Goal: Check status: Check status

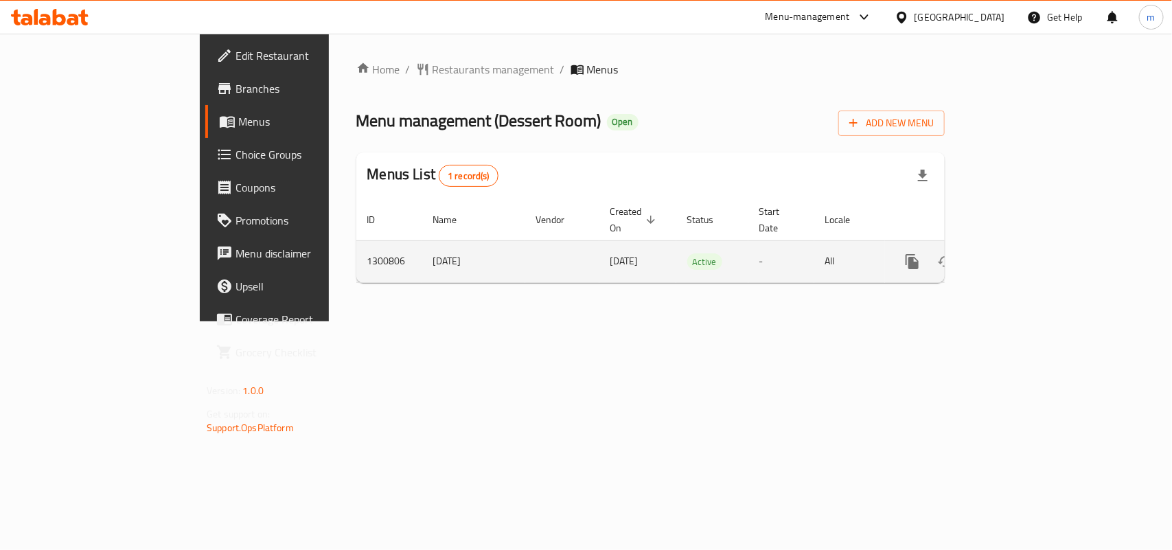
drag, startPoint x: 290, startPoint y: 255, endPoint x: 375, endPoint y: 255, distance: 84.5
click at [422, 255] on td "[DATE]" at bounding box center [473, 261] width 103 height 42
click at [610, 252] on span "[DATE]" at bounding box center [624, 261] width 28 height 18
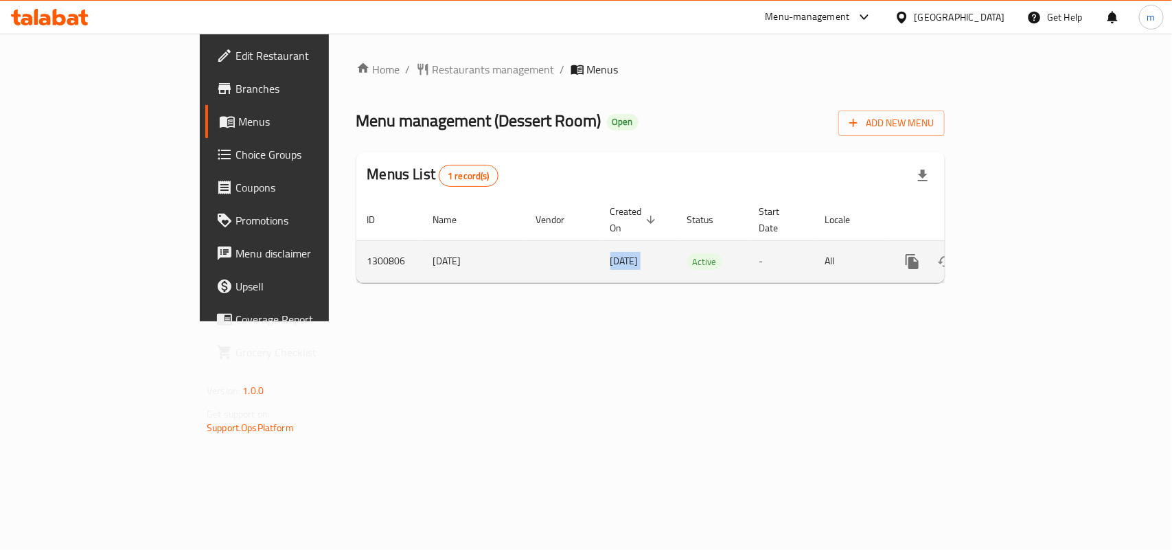
click at [610, 252] on span "[DATE]" at bounding box center [624, 261] width 28 height 18
click at [525, 262] on td "enhanced table" at bounding box center [562, 261] width 74 height 42
click at [687, 254] on span "Active" at bounding box center [704, 262] width 35 height 16
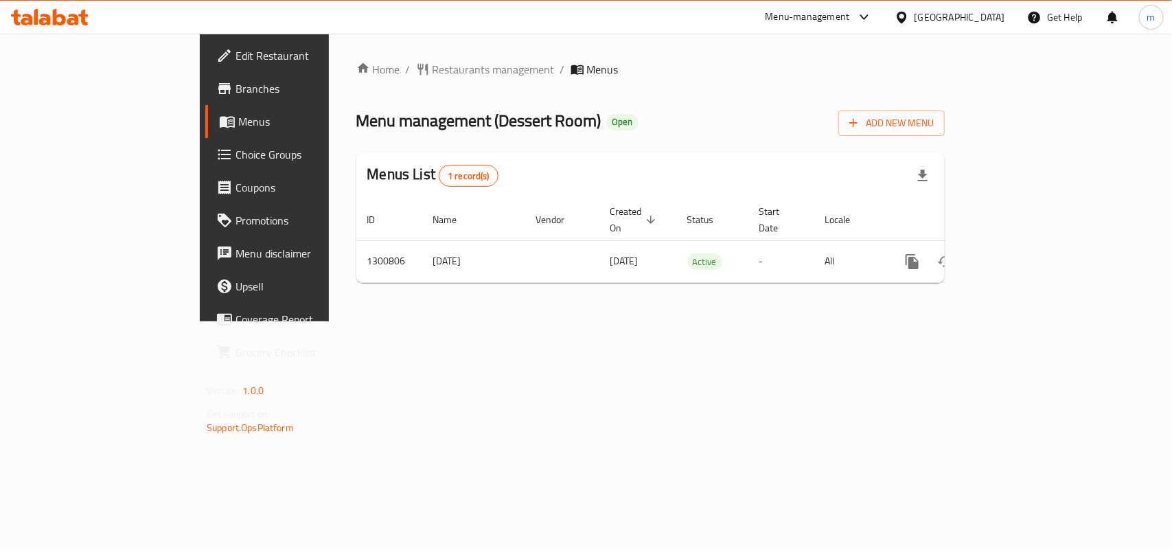
drag, startPoint x: 642, startPoint y: 245, endPoint x: 629, endPoint y: 292, distance: 48.5
click at [629, 292] on div "Home / Restaurants management / Menus Menu management ( Dessert Room ) Open Add…" at bounding box center [650, 178] width 643 height 288
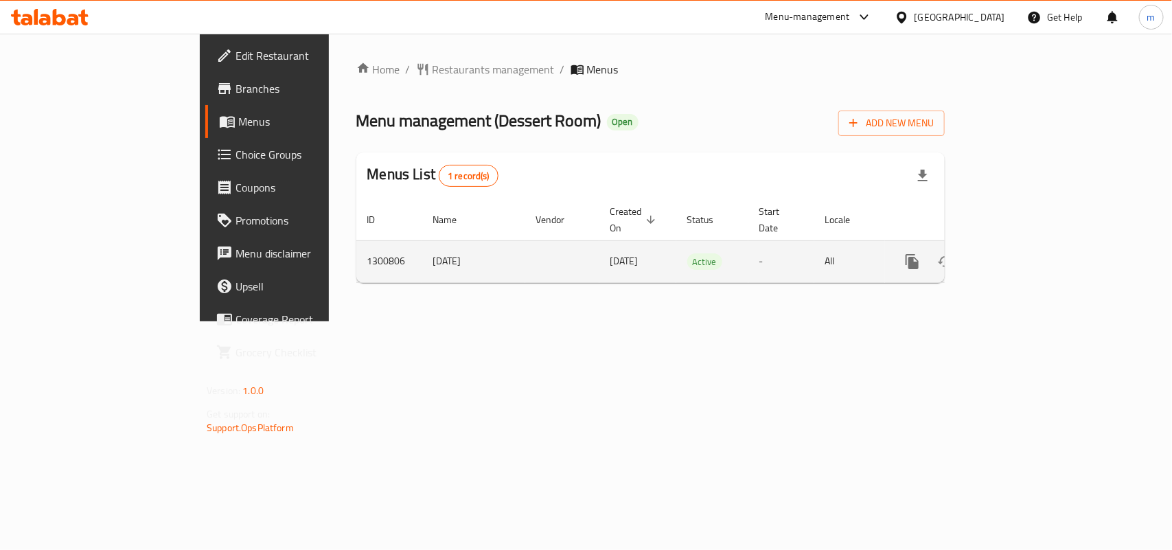
click at [885, 244] on td "All" at bounding box center [849, 261] width 71 height 42
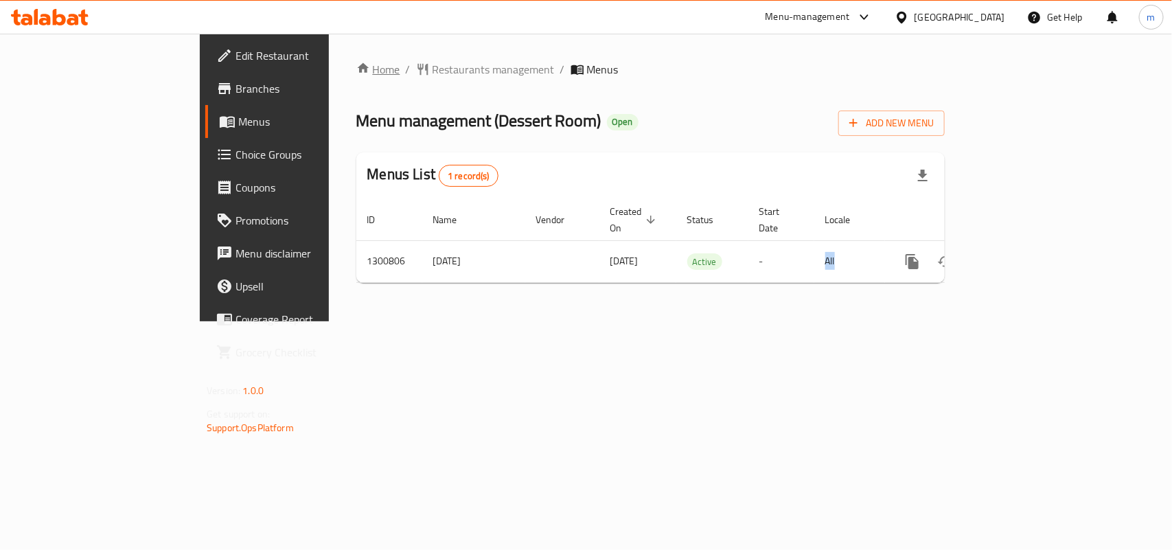
click at [356, 71] on link "Home" at bounding box center [378, 69] width 44 height 16
